Goal: Information Seeking & Learning: Learn about a topic

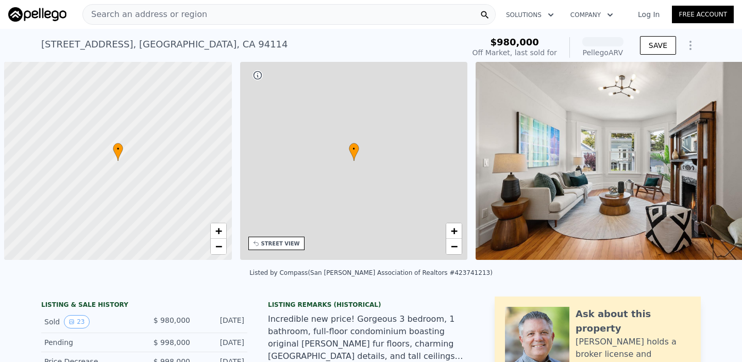
scroll to position [0, 4]
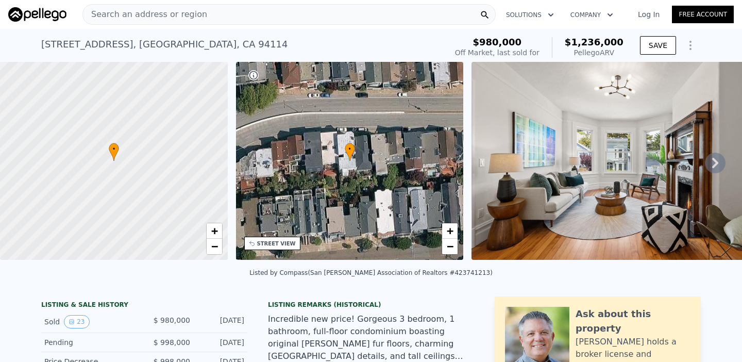
click at [715, 162] on icon at bounding box center [715, 163] width 6 height 10
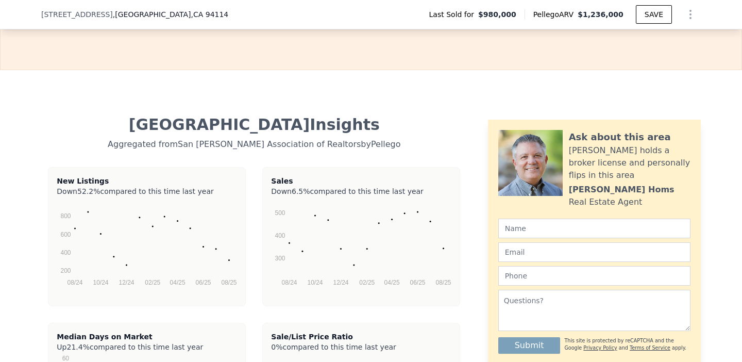
scroll to position [2077, 0]
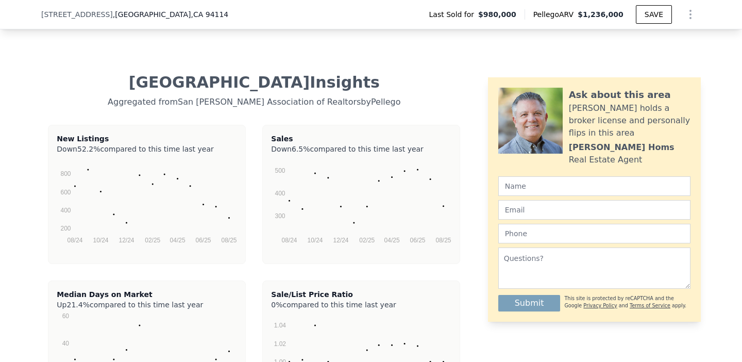
click at [257, 161] on div "New Listings Down 52.2% compared to this time last year 08/24 10/24 12/24 02/25…" at bounding box center [254, 272] width 426 height 295
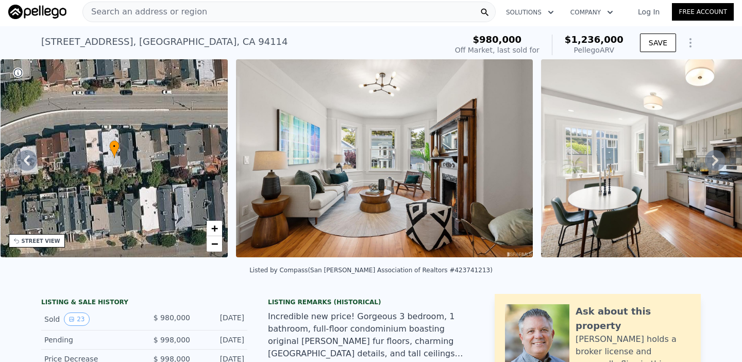
scroll to position [0, 0]
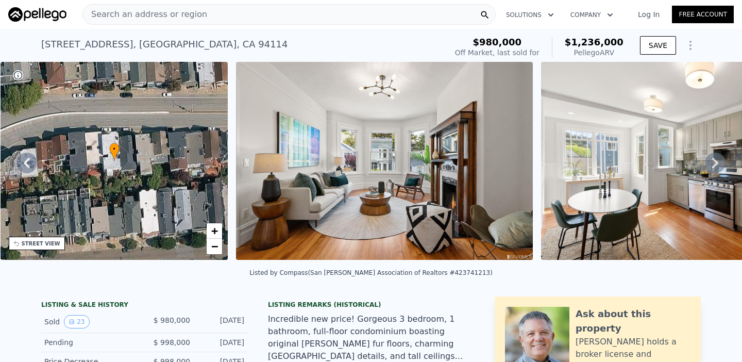
click at [685, 45] on icon "Show Options" at bounding box center [690, 45] width 12 height 12
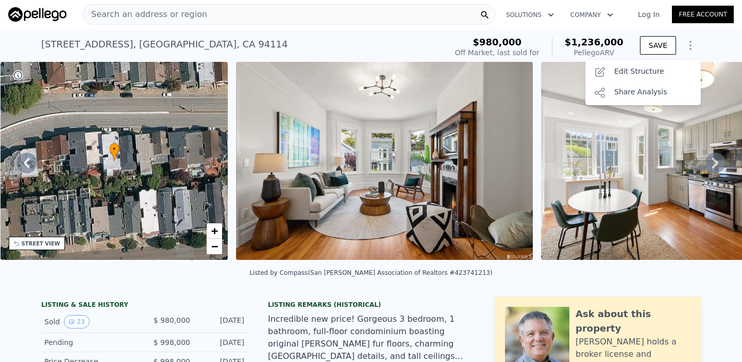
click at [379, 43] on div "[STREET_ADDRESS] Sold [DATE] for $980k (~ARV $1.236m )" at bounding box center [241, 47] width 401 height 29
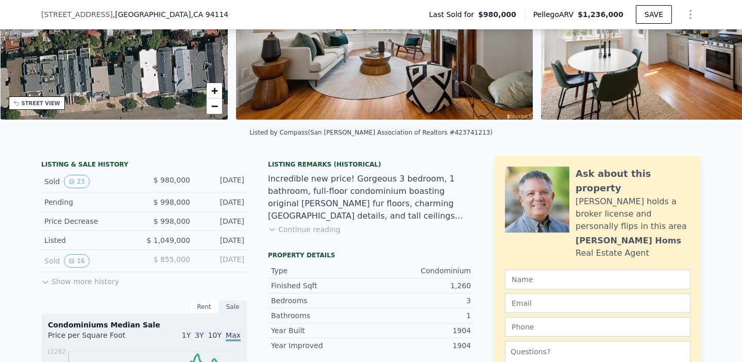
scroll to position [151, 0]
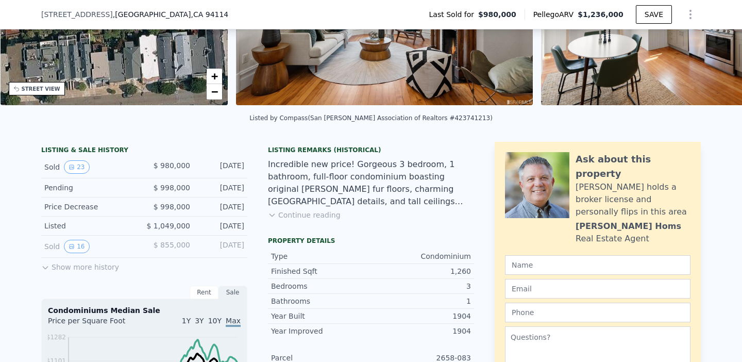
click at [47, 266] on icon at bounding box center [45, 267] width 8 height 8
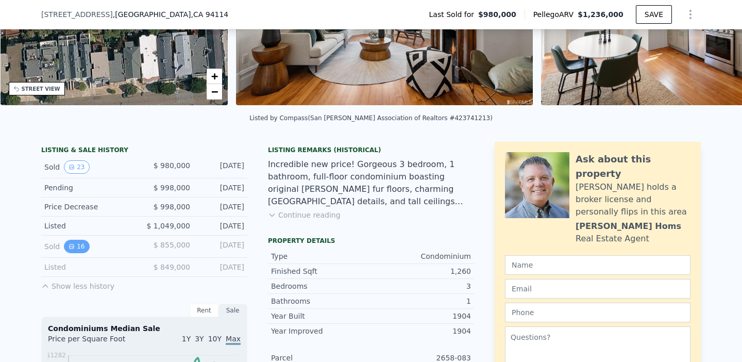
click at [81, 247] on button "16" at bounding box center [76, 246] width 25 height 13
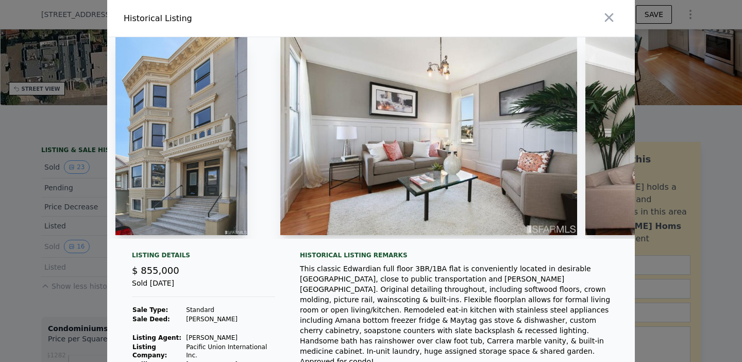
click at [382, 157] on img at bounding box center [428, 136] width 297 height 198
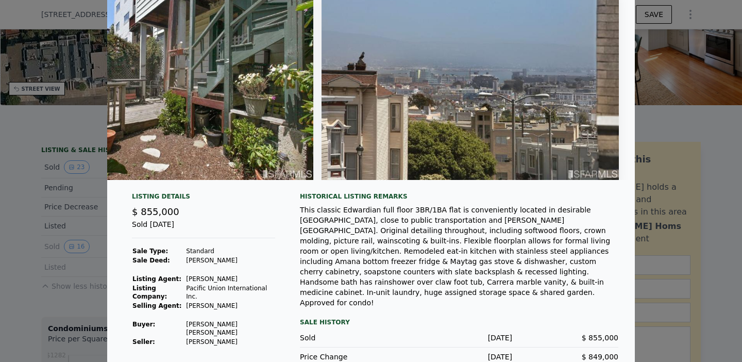
scroll to position [47, 0]
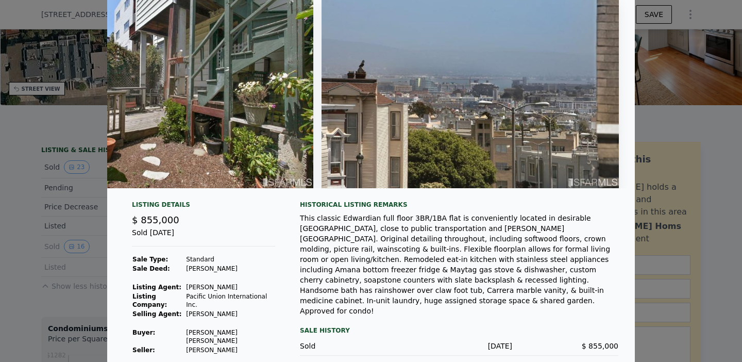
click at [225, 333] on td "[PERSON_NAME] [PERSON_NAME]" at bounding box center [230, 337] width 90 height 18
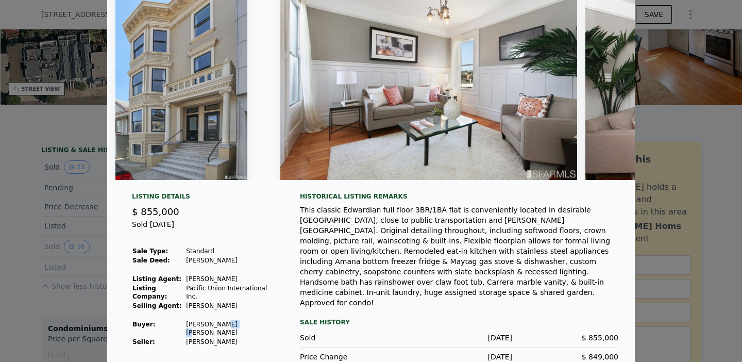
scroll to position [0, 0]
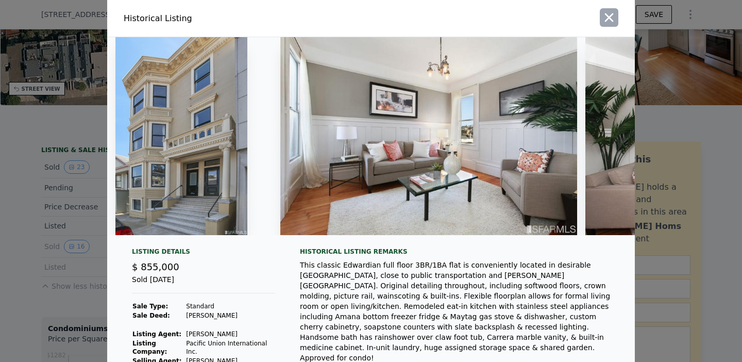
click at [614, 25] on button "button" at bounding box center [609, 17] width 19 height 19
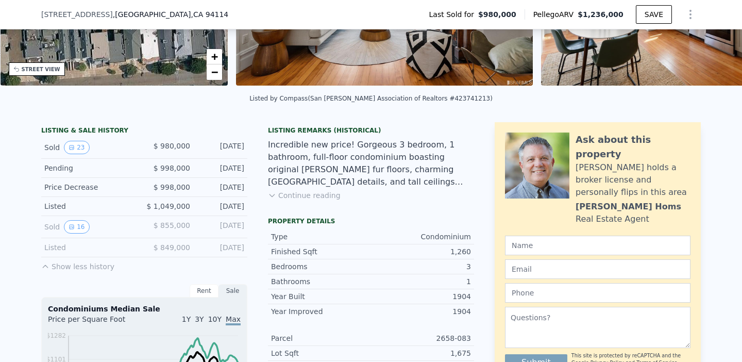
scroll to position [150, 0]
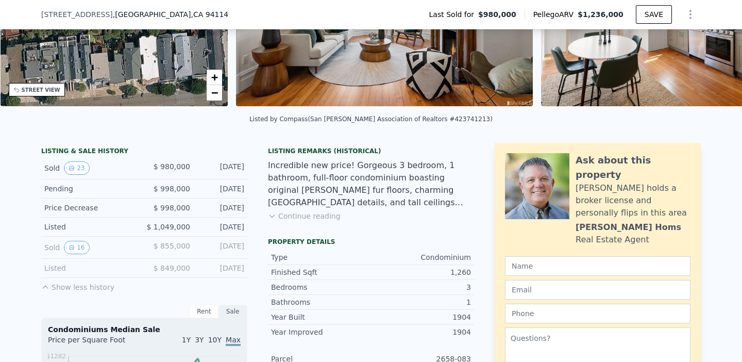
click at [578, 18] on span "Pellego ARV" at bounding box center [555, 14] width 45 height 10
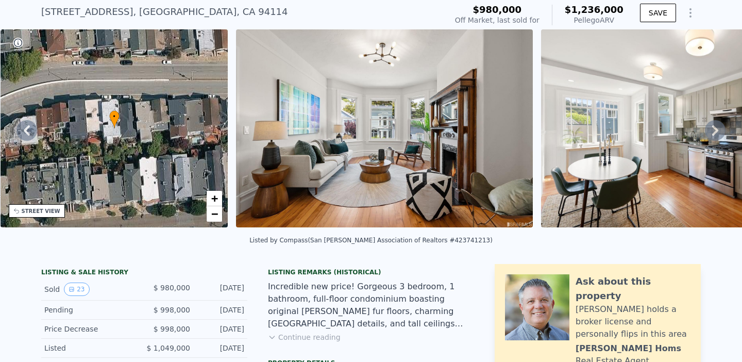
scroll to position [0, 0]
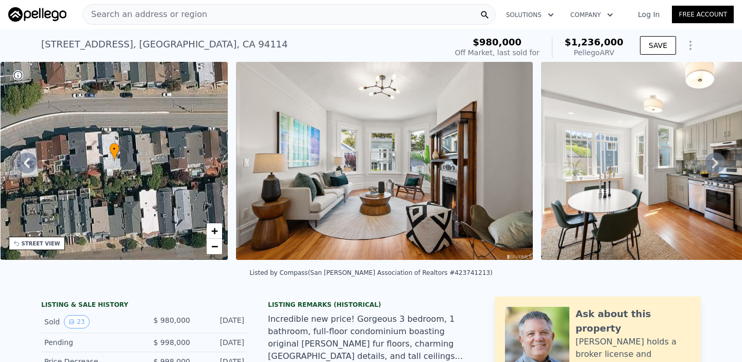
click at [599, 44] on span "$1,236,000" at bounding box center [594, 42] width 59 height 11
drag, startPoint x: 583, startPoint y: 42, endPoint x: 632, endPoint y: 43, distance: 48.9
click at [632, 44] on div "$980,000 Off Market, last sold for $1,236,000 Pellego ARV SAVE" at bounding box center [576, 47] width 250 height 29
click at [619, 47] on span "$1,236,000" at bounding box center [594, 42] width 59 height 11
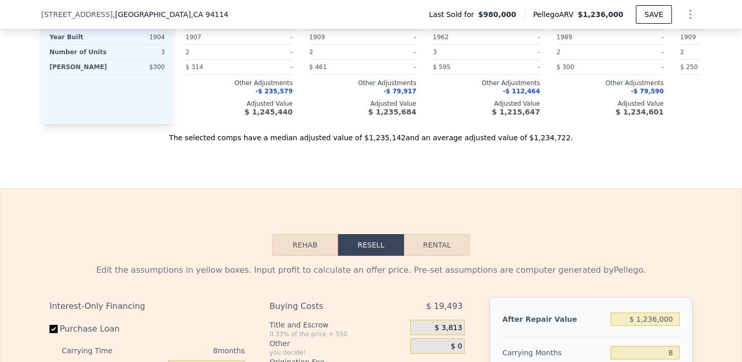
scroll to position [1592, 0]
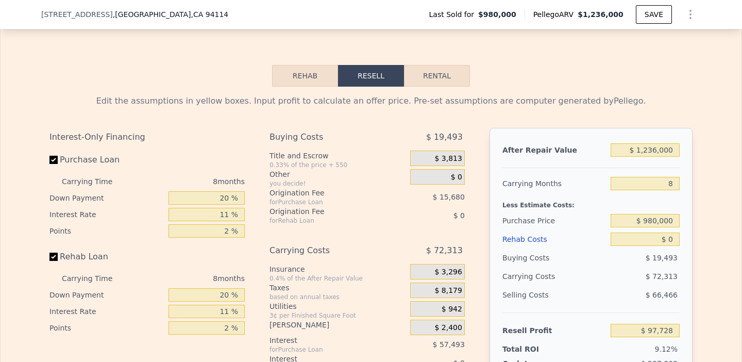
click at [325, 72] on button "Rehab" at bounding box center [305, 76] width 66 height 22
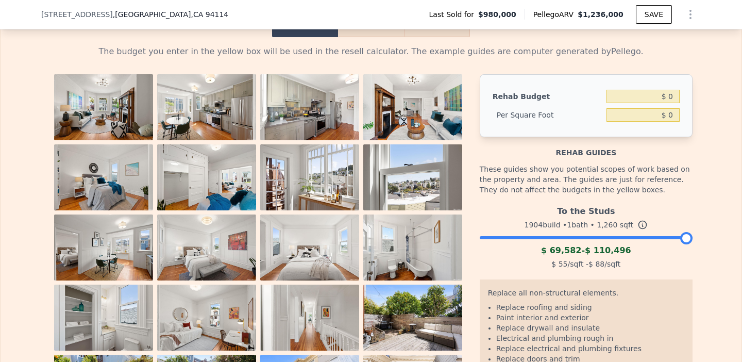
scroll to position [1642, 0]
drag, startPoint x: 688, startPoint y: 237, endPoint x: 719, endPoint y: 246, distance: 32.3
click at [719, 246] on div "The budget you enter in the yellow box will be used in the resell calculator. T…" at bounding box center [371, 242] width 741 height 411
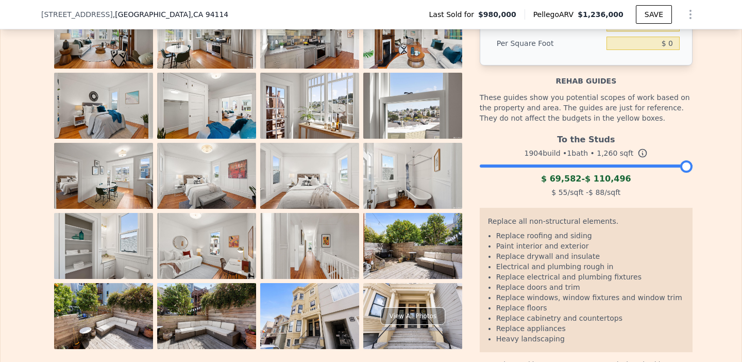
scroll to position [1728, 0]
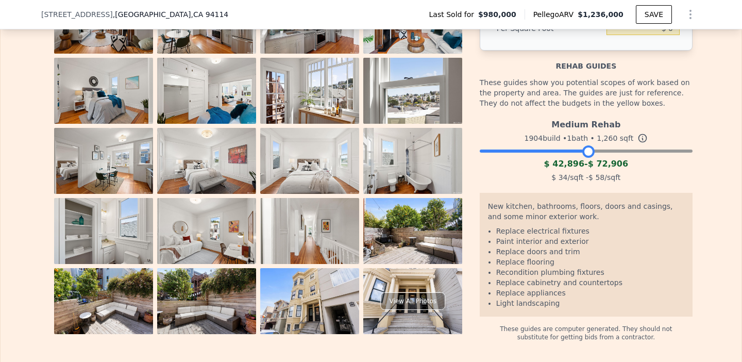
drag, startPoint x: 684, startPoint y: 150, endPoint x: 584, endPoint y: 159, distance: 99.8
click at [584, 159] on div "Medium Rehab 1904 build • 1 bath • 1,260 sqft $ 42,896 - $ 72,906 $ 34 /sqft - …" at bounding box center [586, 149] width 213 height 70
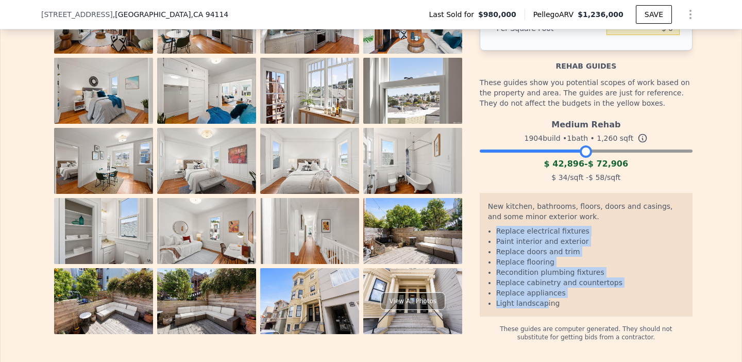
drag, startPoint x: 496, startPoint y: 232, endPoint x: 542, endPoint y: 306, distance: 87.7
click at [542, 306] on ul "Replace electrical fixtures Paint interior and exterior Replace doors and trim …" at bounding box center [586, 267] width 196 height 82
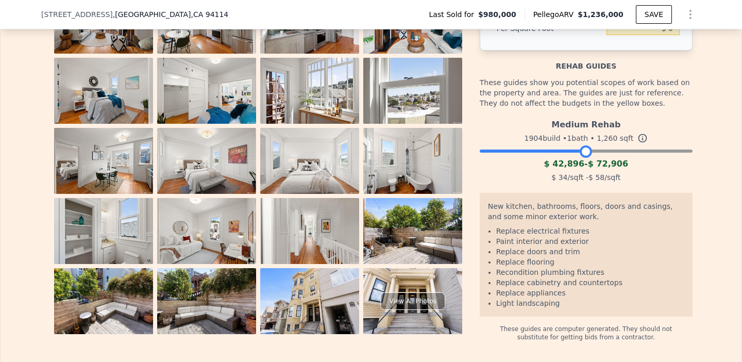
click at [591, 305] on li "Light landscaping" at bounding box center [590, 303] width 188 height 10
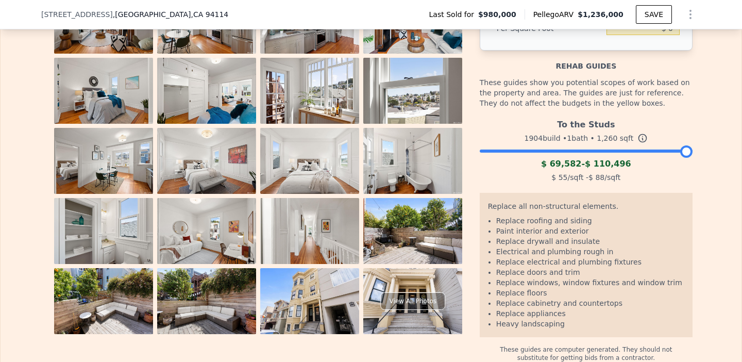
drag, startPoint x: 588, startPoint y: 154, endPoint x: 695, endPoint y: 183, distance: 110.6
click at [695, 183] on div "The budget you enter in the yellow box will be used in the resell calculator. T…" at bounding box center [370, 156] width 659 height 411
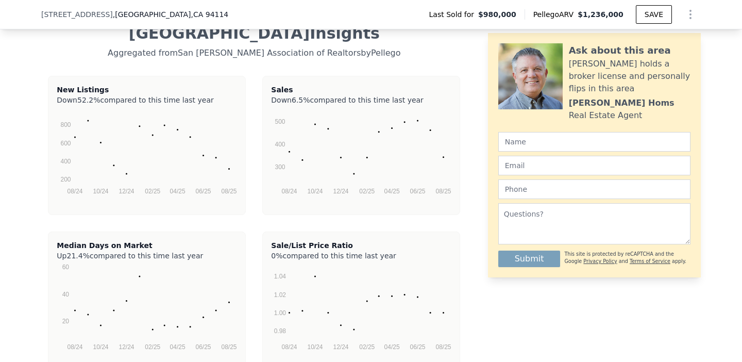
scroll to position [2154, 0]
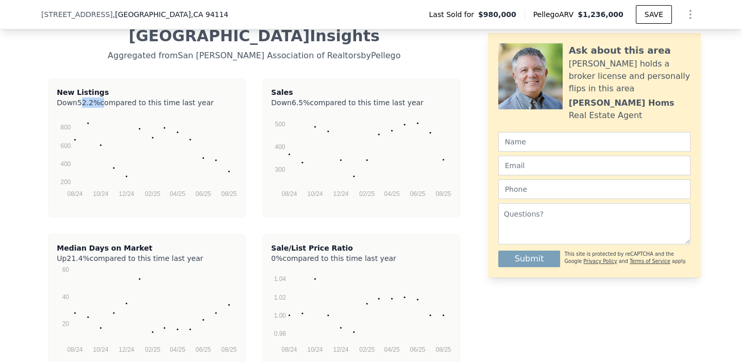
drag, startPoint x: 81, startPoint y: 103, endPoint x: 98, endPoint y: 103, distance: 17.5
click at [99, 103] on div "Down 52.2% compared to this time last year" at bounding box center [147, 100] width 180 height 6
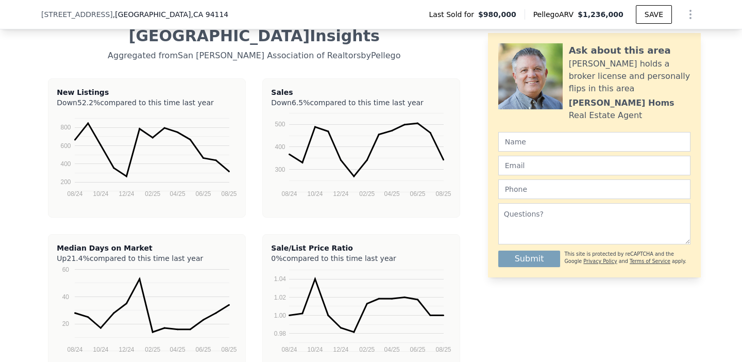
click at [163, 104] on div "Down 52.2% compared to this time last year" at bounding box center [147, 100] width 180 height 6
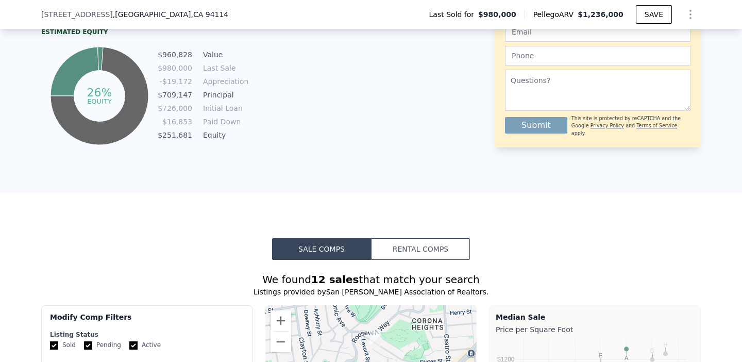
scroll to position [855, 0]
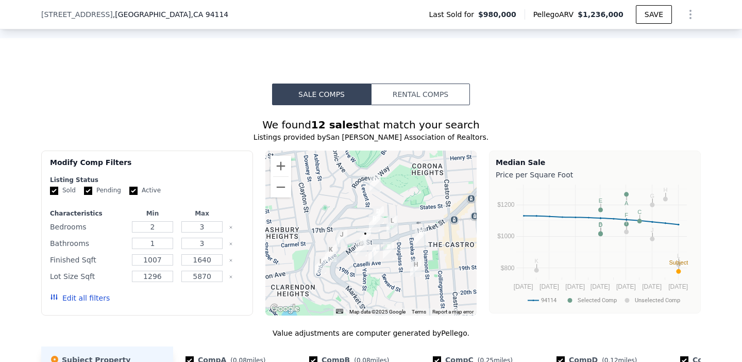
click at [408, 98] on button "Rental Comps" at bounding box center [420, 94] width 99 height 22
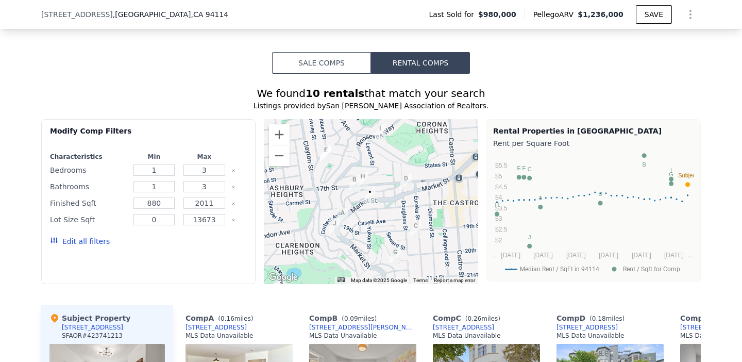
scroll to position [888, 0]
